Goal: Information Seeking & Learning: Learn about a topic

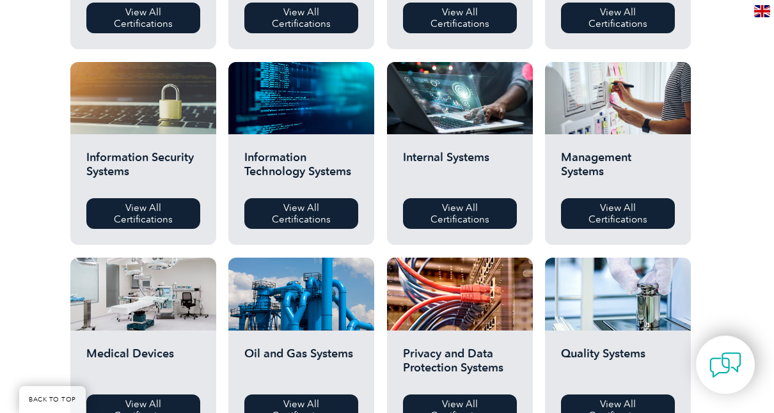
scroll to position [639, 0]
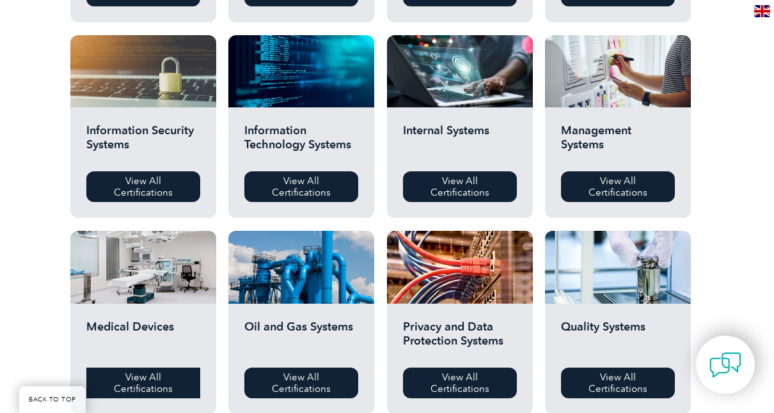
click at [153, 373] on link "View All Certifications" at bounding box center [143, 383] width 114 height 31
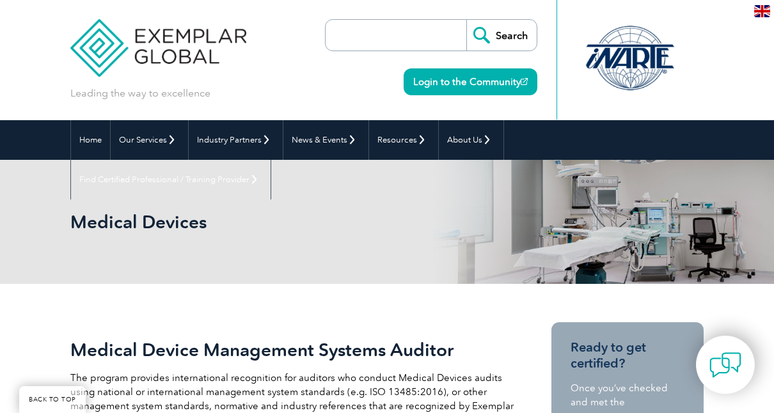
scroll to position [256, 0]
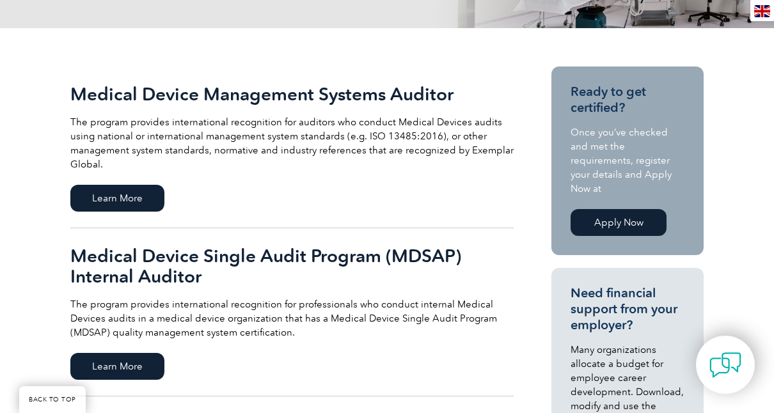
click at [178, 270] on h2 "Medical Device Single Audit Program (MDSAP) Internal Auditor" at bounding box center [291, 265] width 443 height 41
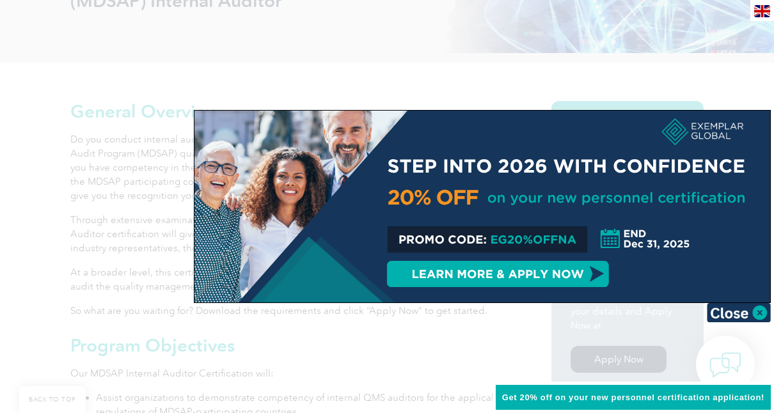
scroll to position [320, 0]
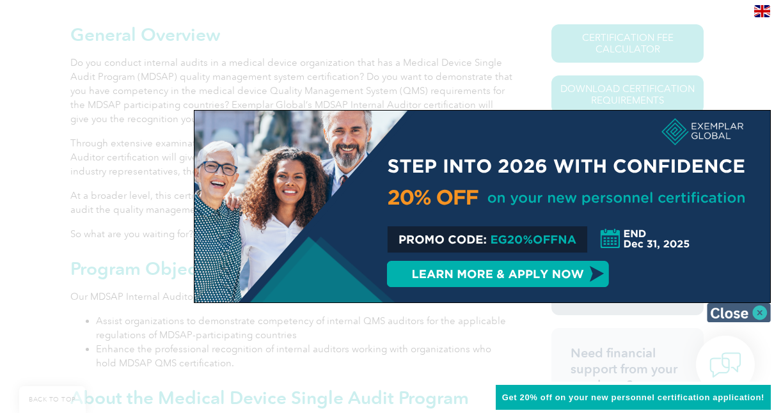
click at [761, 311] on img at bounding box center [738, 312] width 64 height 19
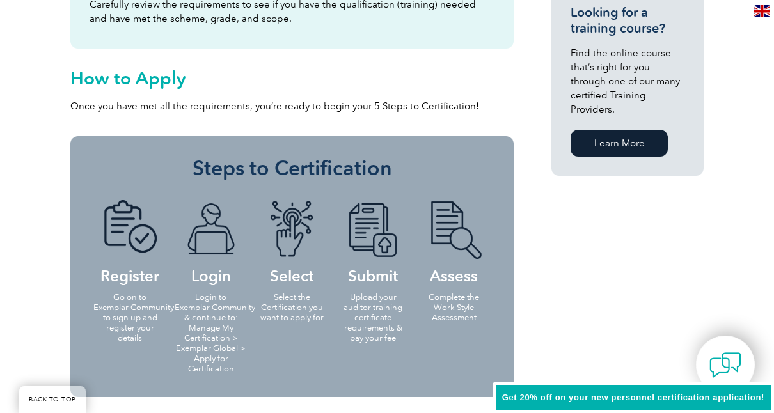
scroll to position [1215, 0]
